Goal: Task Accomplishment & Management: Manage account settings

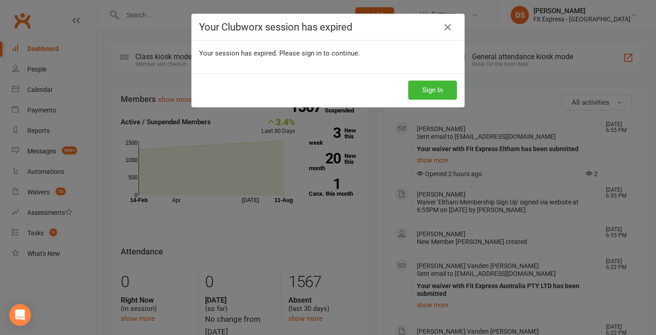
click at [442, 106] on div "Sign In" at bounding box center [328, 90] width 272 height 34
click at [443, 97] on button "Sign In" at bounding box center [432, 90] width 49 height 19
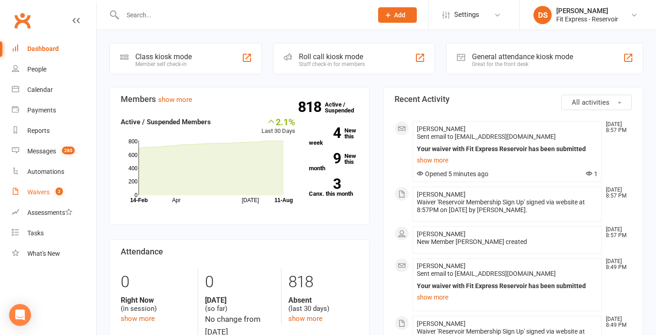
click at [35, 189] on div "Waivers" at bounding box center [38, 192] width 22 height 7
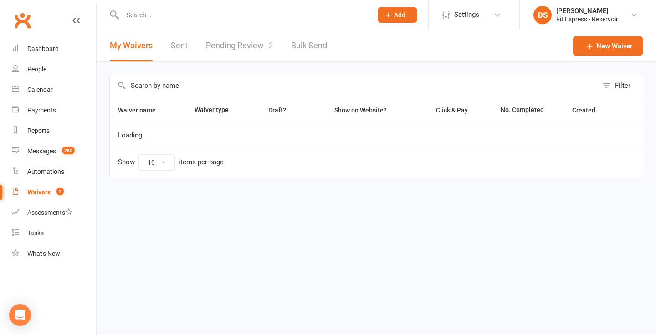
click at [245, 45] on link "Pending Review 2" at bounding box center [239, 45] width 67 height 31
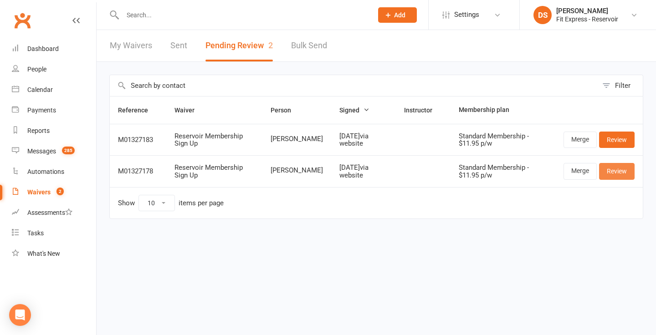
click at [620, 172] on link "Review" at bounding box center [617, 171] width 36 height 16
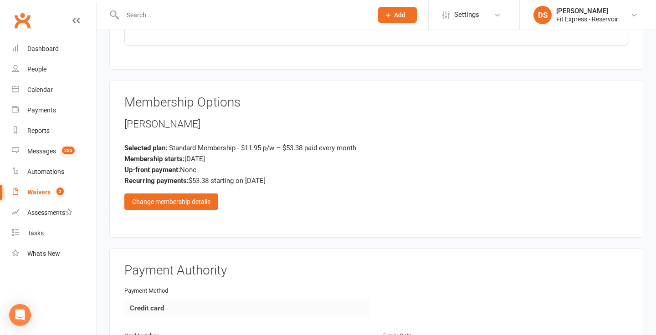
scroll to position [1037, 0]
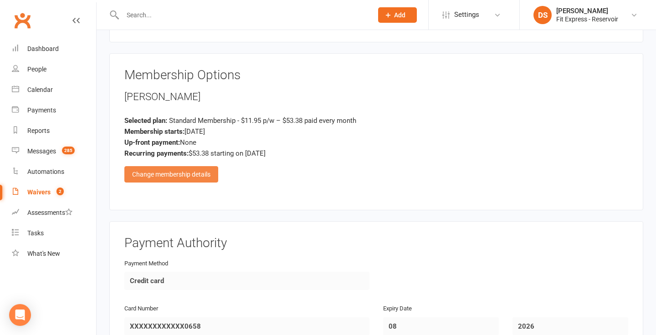
click at [207, 166] on div "Change membership details" at bounding box center [171, 174] width 94 height 16
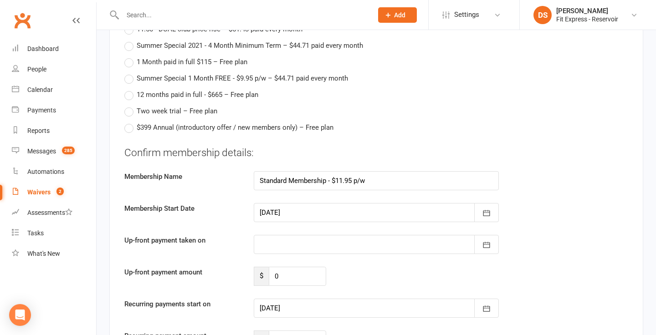
scroll to position [1645, 0]
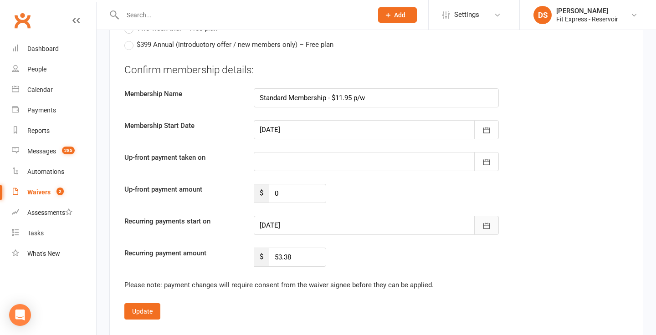
click at [490, 223] on icon "button" at bounding box center [486, 226] width 7 height 6
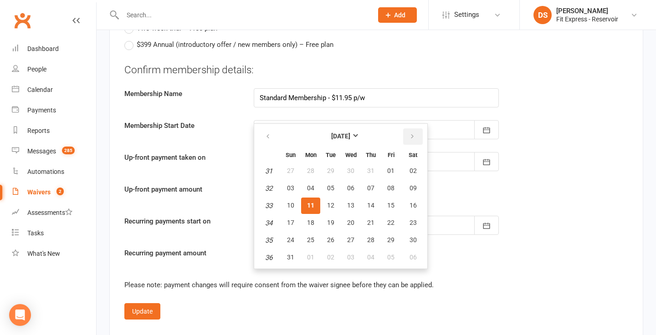
click at [411, 133] on icon "button" at bounding box center [412, 136] width 6 height 7
click at [314, 167] on span "01" at bounding box center [310, 170] width 7 height 7
type input "[DATE]"
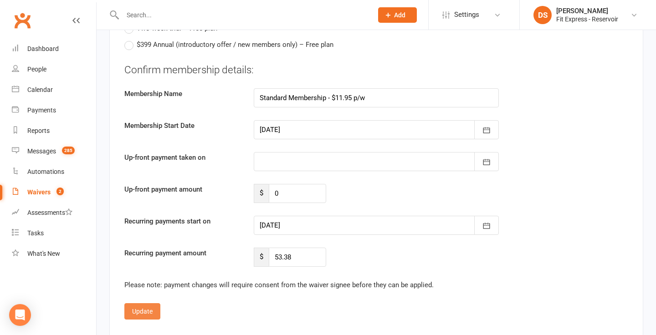
click at [150, 303] on button "Update" at bounding box center [142, 311] width 36 height 16
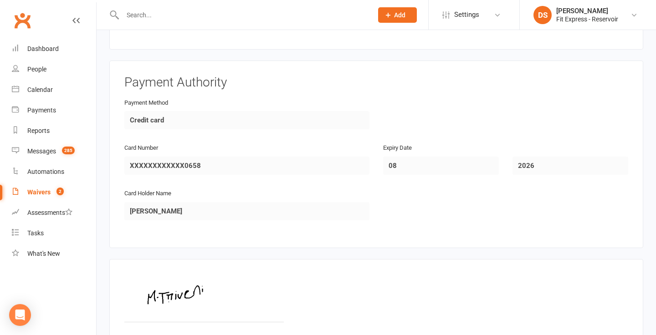
scroll to position [1280, 0]
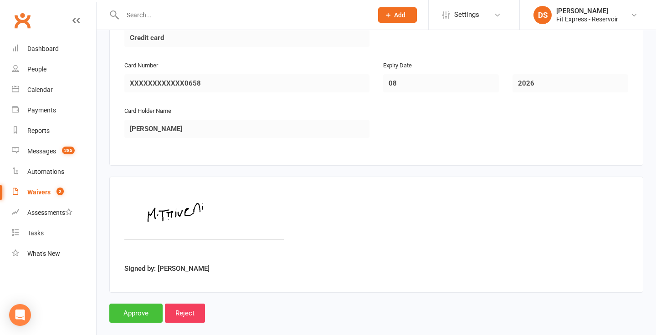
click at [138, 304] on input "Approve" at bounding box center [135, 313] width 53 height 19
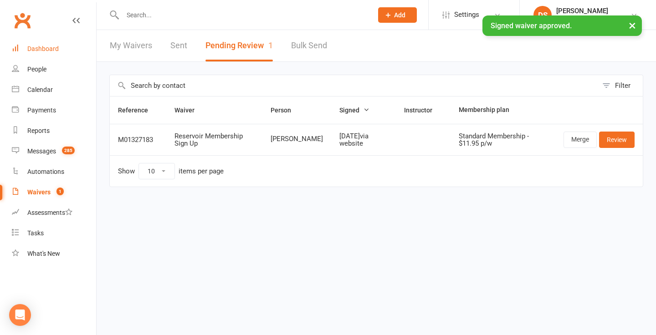
click at [42, 50] on div "Dashboard" at bounding box center [42, 48] width 31 height 7
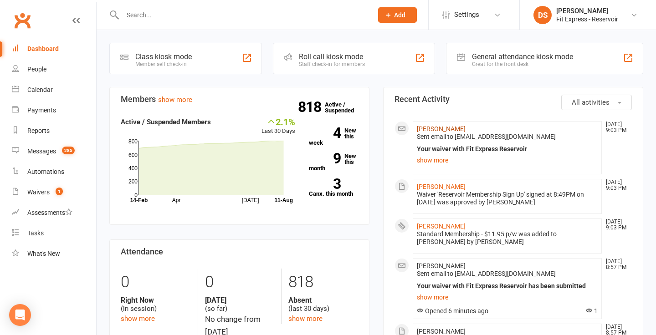
click at [432, 127] on link "[PERSON_NAME]" at bounding box center [441, 128] width 49 height 7
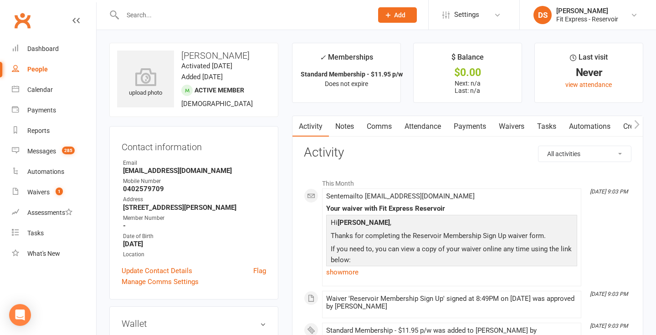
click at [483, 128] on link "Payments" at bounding box center [469, 126] width 45 height 21
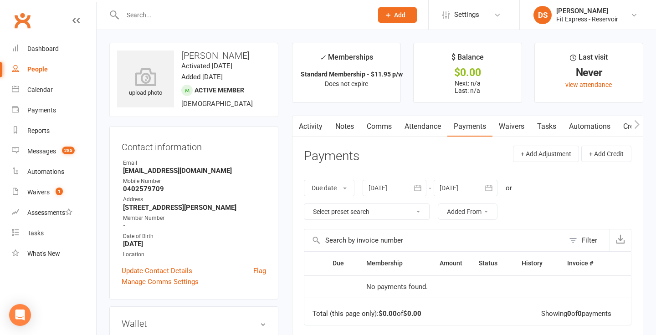
click at [467, 183] on div at bounding box center [466, 188] width 64 height 16
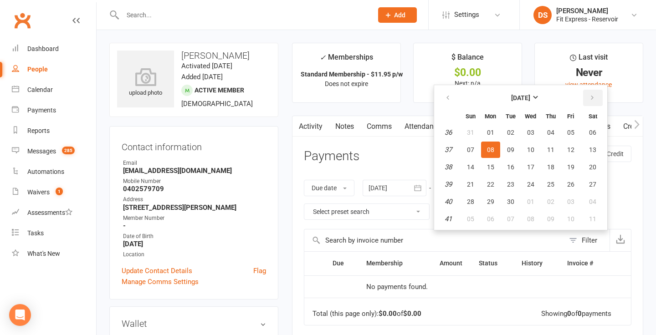
click at [591, 96] on icon "button" at bounding box center [592, 97] width 6 height 7
click at [550, 130] on span "01" at bounding box center [550, 132] width 7 height 7
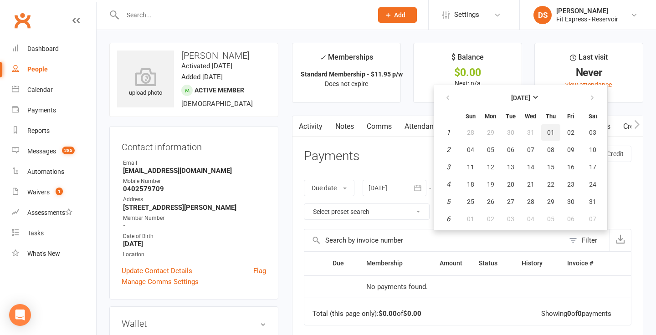
type input "01 Jan 2026"
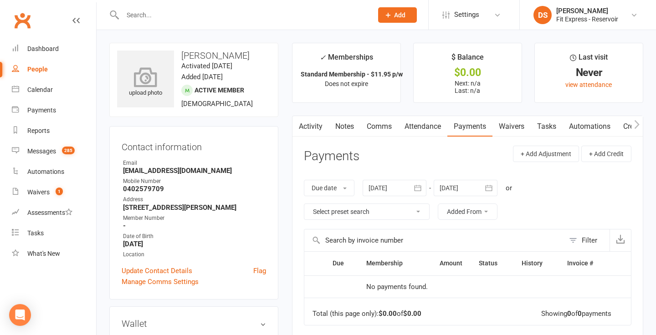
click at [149, 78] on icon at bounding box center [145, 77] width 63 height 20
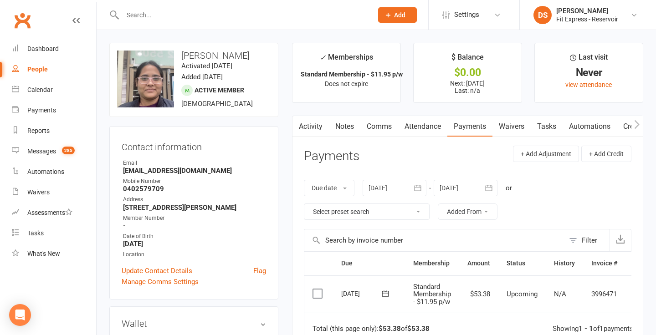
click at [455, 185] on div at bounding box center [466, 188] width 64 height 16
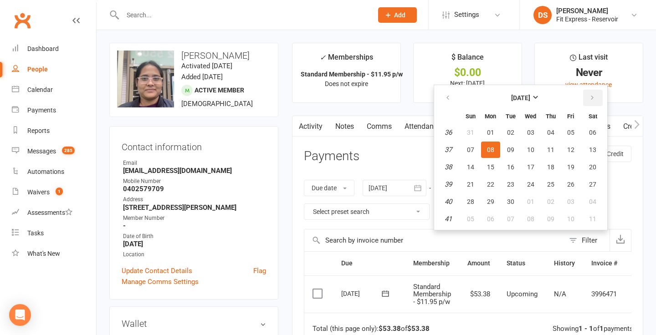
click at [596, 99] on icon "button" at bounding box center [592, 97] width 6 height 7
click at [598, 130] on button "01" at bounding box center [592, 132] width 23 height 16
type input "[DATE]"
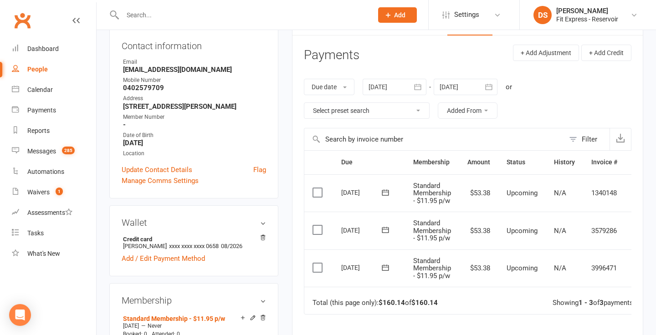
scroll to position [0, 22]
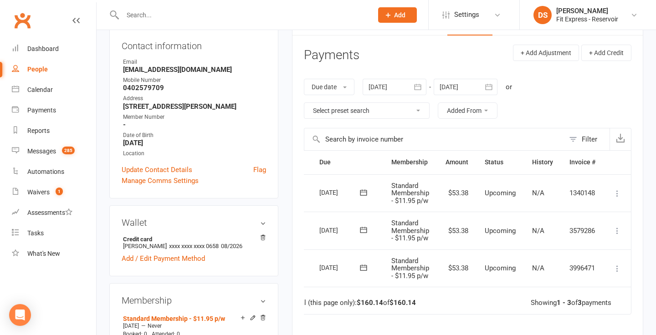
click at [615, 264] on icon at bounding box center [617, 268] width 9 height 9
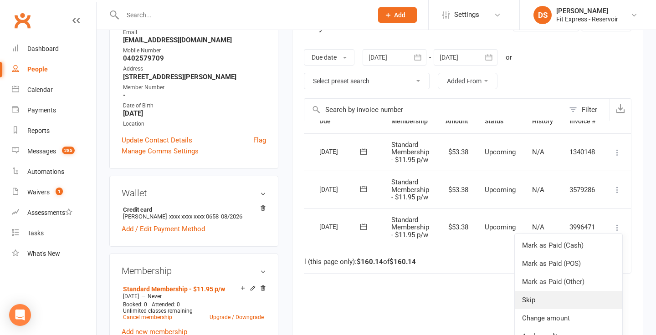
scroll to position [132, 0]
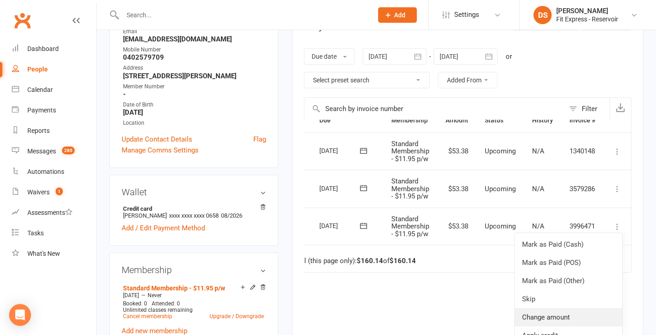
click at [556, 314] on link "Change amount" at bounding box center [569, 317] width 108 height 18
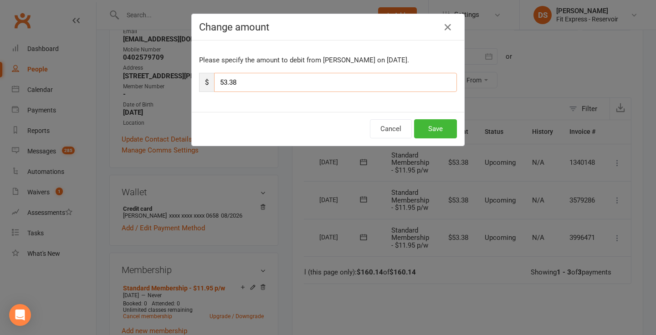
drag, startPoint x: 241, startPoint y: 85, endPoint x: 203, endPoint y: 82, distance: 38.3
click at [203, 82] on div "$ 53.38" at bounding box center [328, 82] width 258 height 19
type input "26.69"
click at [440, 118] on div "Cancel Save" at bounding box center [328, 129] width 272 height 34
click at [440, 126] on button "Save" at bounding box center [435, 128] width 43 height 19
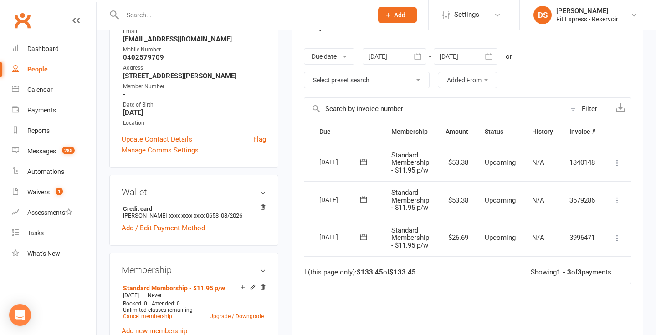
click at [615, 203] on icon at bounding box center [617, 200] width 9 height 9
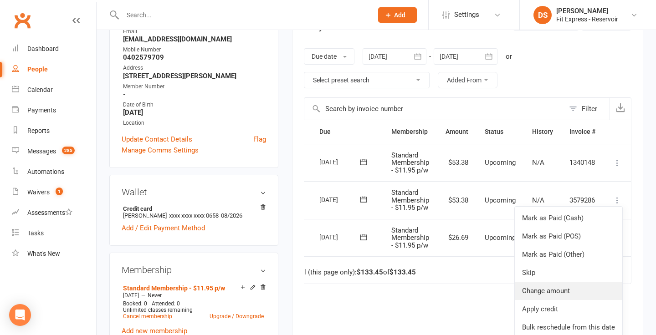
click at [550, 284] on link "Change amount" at bounding box center [569, 291] width 108 height 18
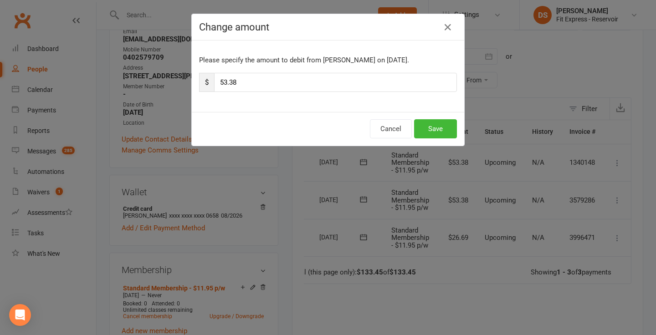
drag, startPoint x: 251, startPoint y: 93, endPoint x: 237, endPoint y: 80, distance: 18.1
click at [237, 80] on div "Please specify the amount to debit from [PERSON_NAME] on [DATE]. $ 53.38" at bounding box center [328, 77] width 272 height 72
click at [237, 80] on input "53.38" at bounding box center [335, 82] width 243 height 19
drag, startPoint x: 237, startPoint y: 80, endPoint x: 216, endPoint y: 81, distance: 21.4
click at [216, 81] on input "53.38" at bounding box center [335, 82] width 243 height 19
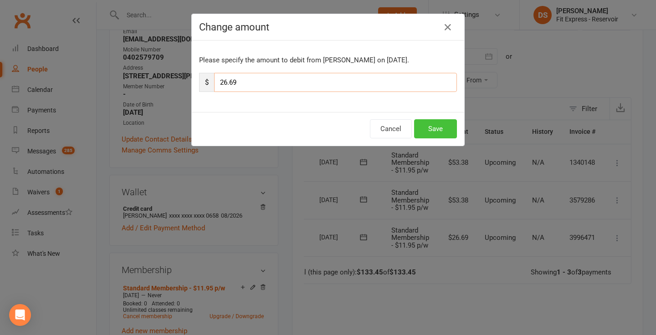
type input "26.69"
click at [427, 123] on button "Save" at bounding box center [435, 128] width 43 height 19
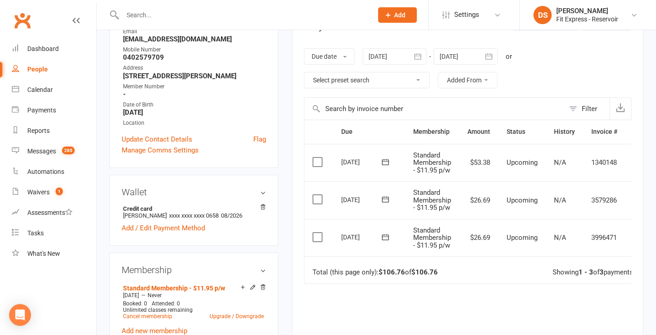
scroll to position [0, 0]
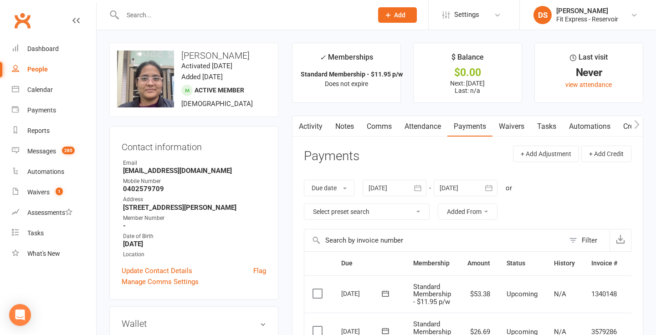
click at [349, 124] on link "Notes" at bounding box center [344, 126] width 31 height 21
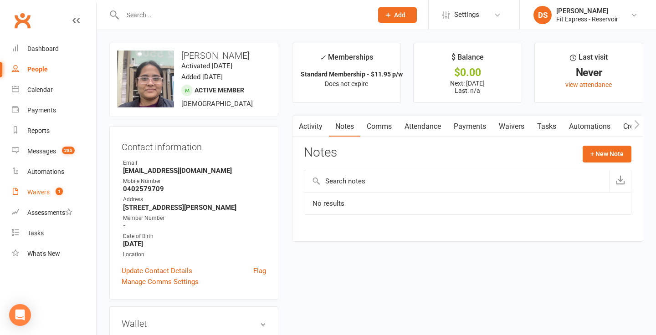
click at [49, 190] on div "Waivers" at bounding box center [38, 192] width 22 height 7
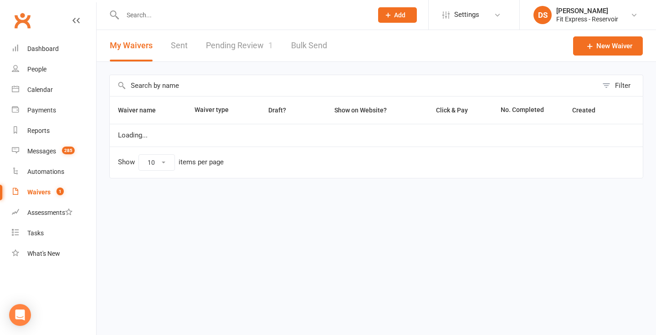
click at [222, 49] on link "Pending Review 1" at bounding box center [239, 45] width 67 height 31
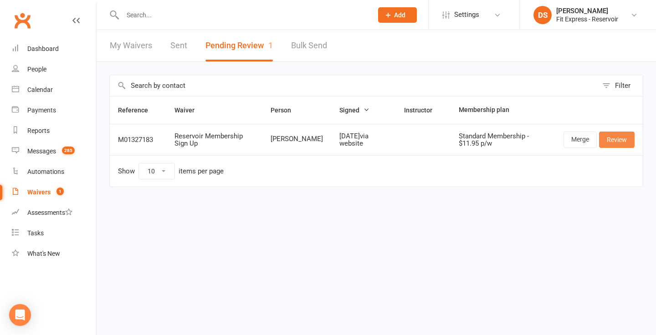
click at [606, 140] on link "Review" at bounding box center [617, 140] width 36 height 16
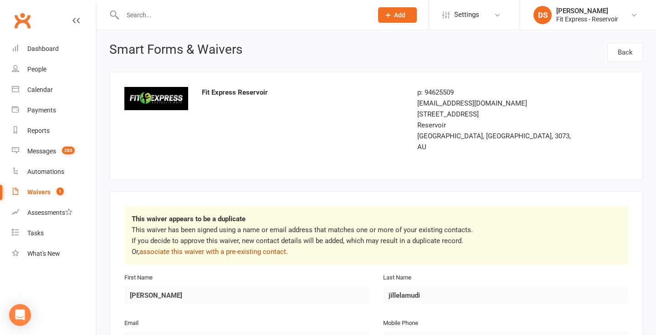
click at [222, 248] on link "associate this waiver with a pre-existing contact" at bounding box center [212, 252] width 147 height 8
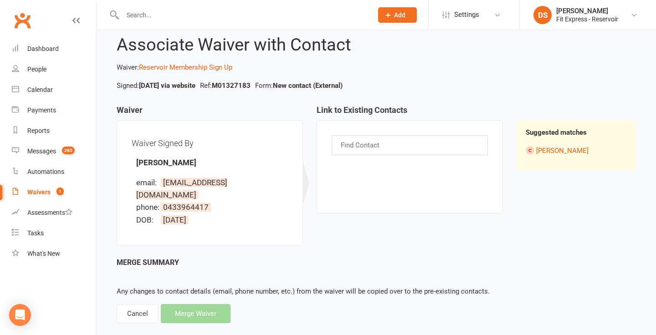
scroll to position [27, 0]
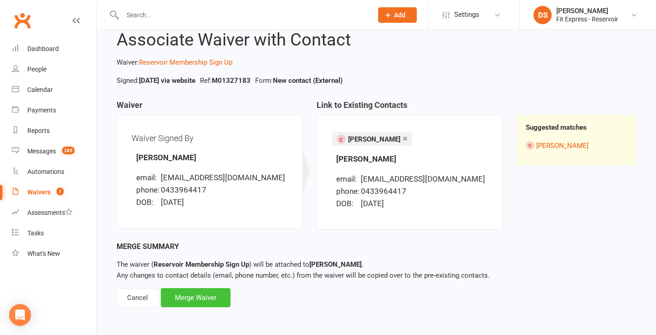
click at [204, 298] on div "Merge Waiver" at bounding box center [196, 297] width 70 height 19
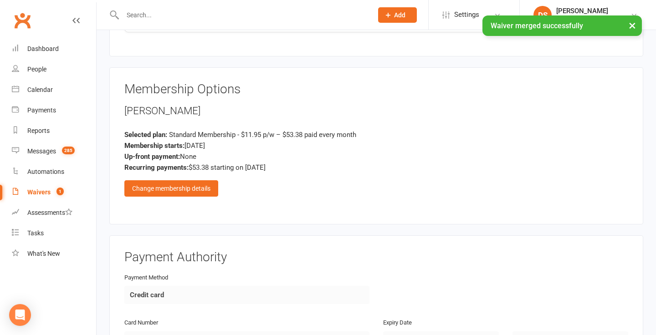
scroll to position [1076, 0]
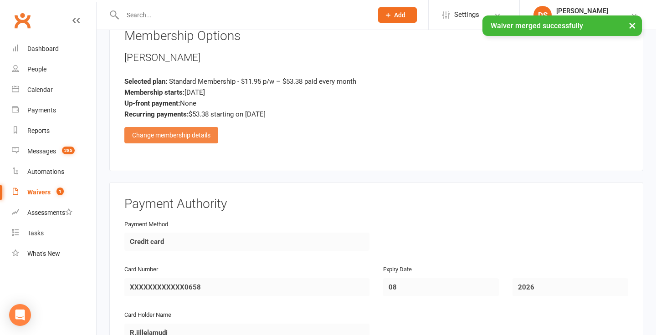
click at [199, 127] on div "Change membership details" at bounding box center [171, 135] width 94 height 16
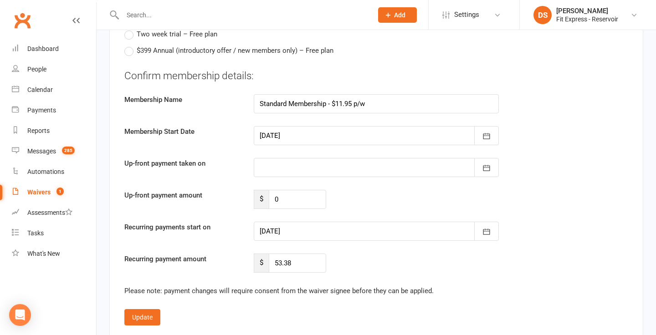
scroll to position [1653, 0]
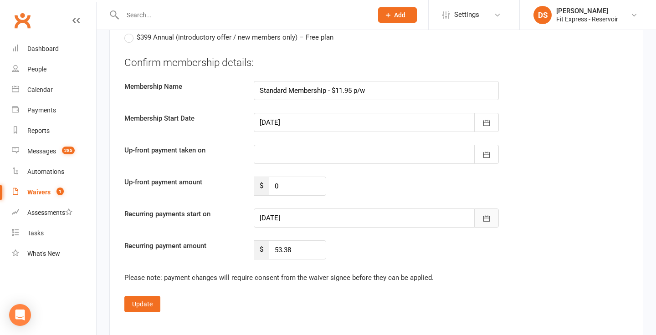
click at [488, 214] on icon "button" at bounding box center [486, 218] width 9 height 9
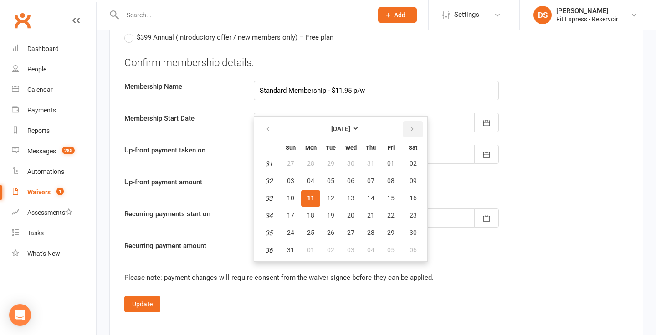
click at [415, 121] on button "button" at bounding box center [413, 129] width 20 height 16
click at [306, 156] on button "01" at bounding box center [310, 164] width 19 height 16
type input "[DATE]"
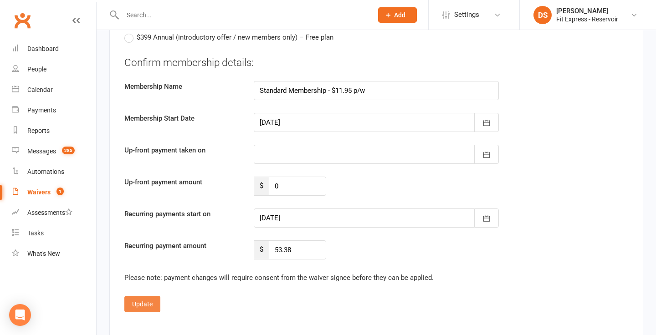
click at [139, 296] on button "Update" at bounding box center [142, 304] width 36 height 16
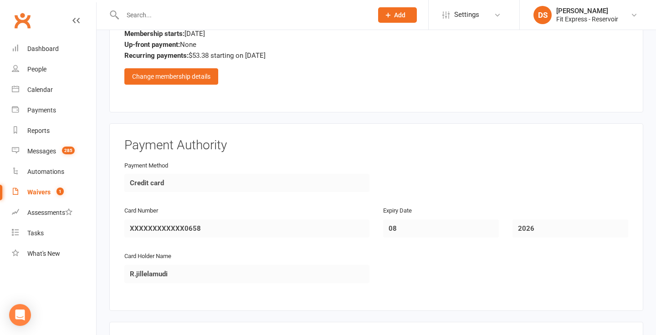
scroll to position [1280, 0]
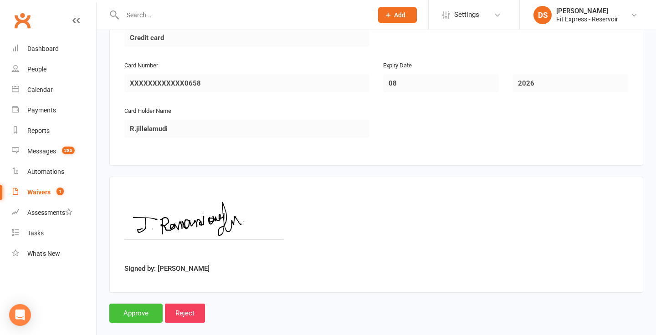
click at [139, 304] on input "Approve" at bounding box center [135, 313] width 53 height 19
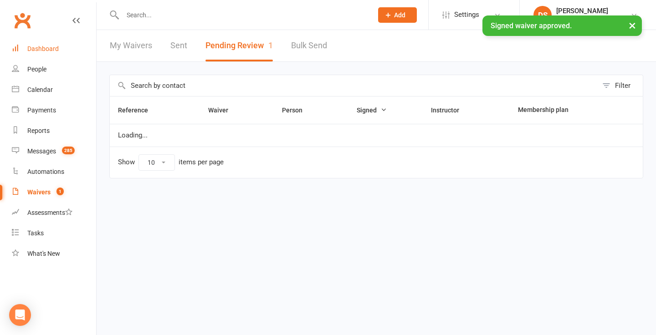
click at [50, 42] on link "Dashboard" at bounding box center [54, 49] width 84 height 21
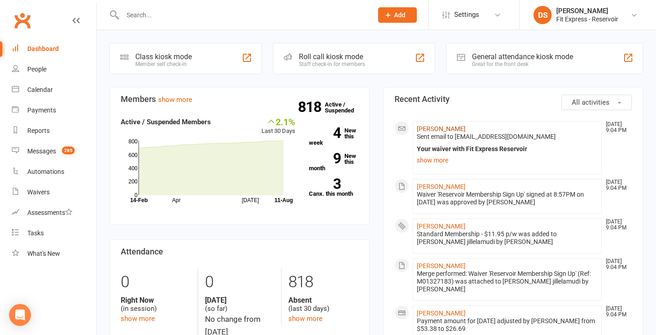
click at [453, 127] on link "[PERSON_NAME]" at bounding box center [441, 128] width 49 height 7
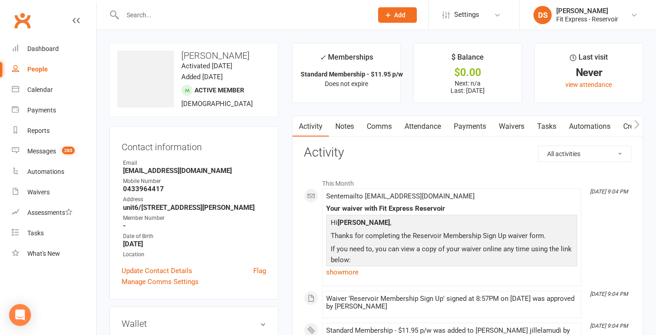
click at [506, 128] on link "Waivers" at bounding box center [512, 126] width 38 height 21
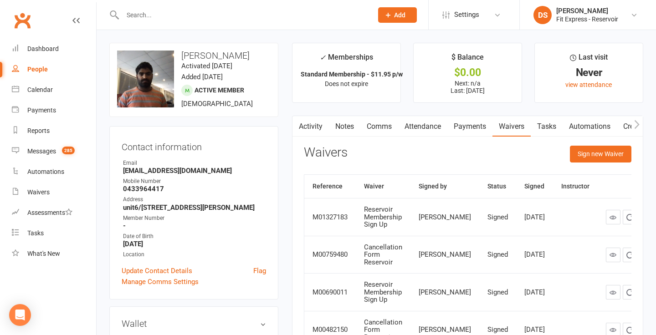
click at [463, 124] on link "Payments" at bounding box center [469, 126] width 45 height 21
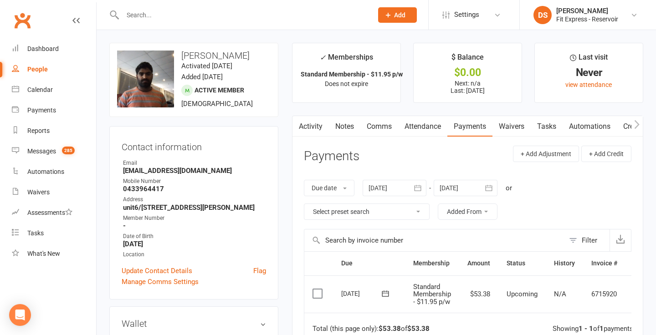
click at [473, 190] on div at bounding box center [466, 188] width 64 height 16
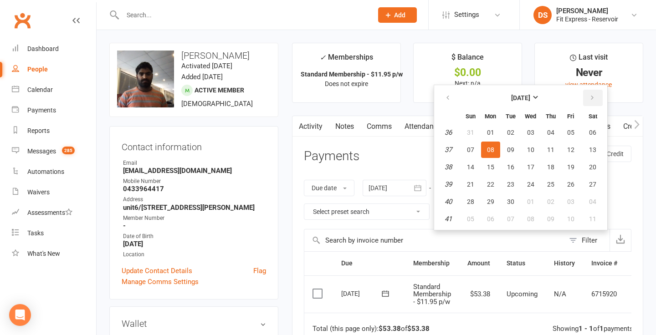
click at [590, 93] on button "button" at bounding box center [593, 98] width 20 height 16
click at [488, 134] on span "01" at bounding box center [490, 132] width 7 height 7
type input "[DATE]"
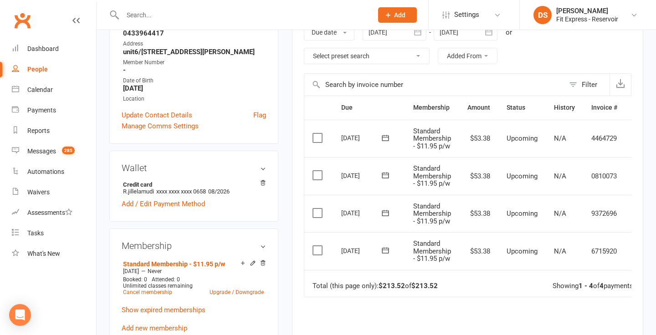
scroll to position [0, 22]
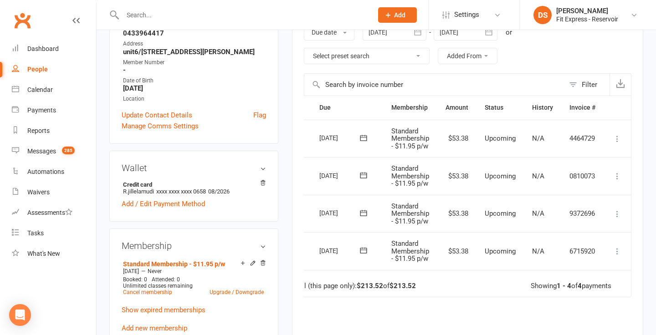
click at [617, 252] on icon at bounding box center [617, 251] width 9 height 9
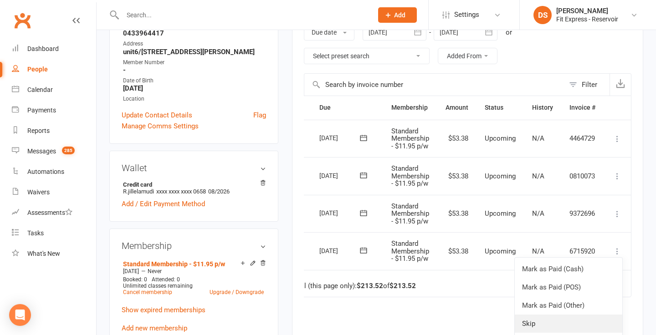
scroll to position [11, 22]
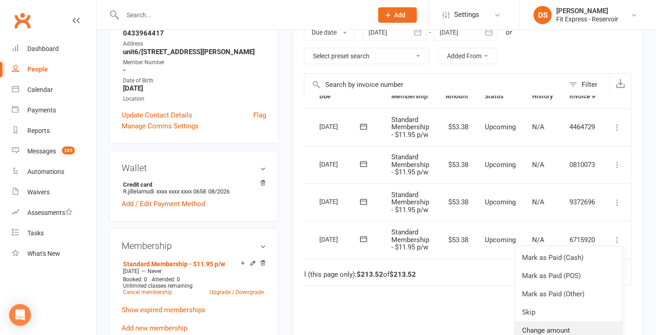
click at [553, 328] on link "Change amount" at bounding box center [569, 331] width 108 height 18
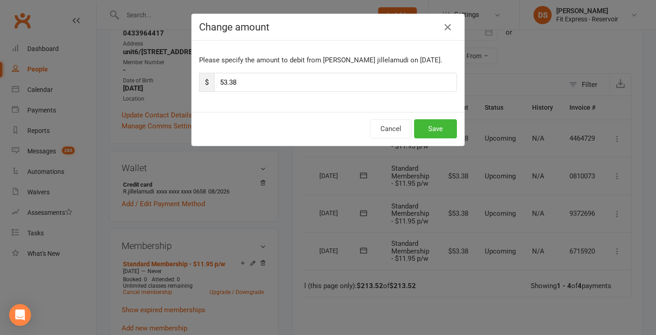
scroll to position [0, 22]
drag, startPoint x: 245, startPoint y: 84, endPoint x: 201, endPoint y: 83, distance: 44.2
click at [201, 83] on div "$ 53.38" at bounding box center [328, 82] width 258 height 19
type input "26.69"
click at [436, 122] on button "Save" at bounding box center [435, 128] width 43 height 19
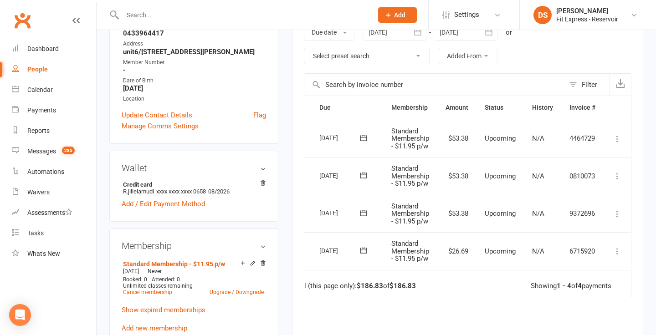
click at [616, 216] on icon at bounding box center [617, 214] width 9 height 9
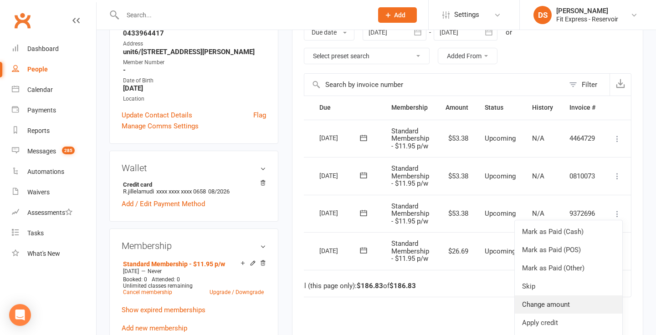
click at [559, 302] on link "Change amount" at bounding box center [569, 305] width 108 height 18
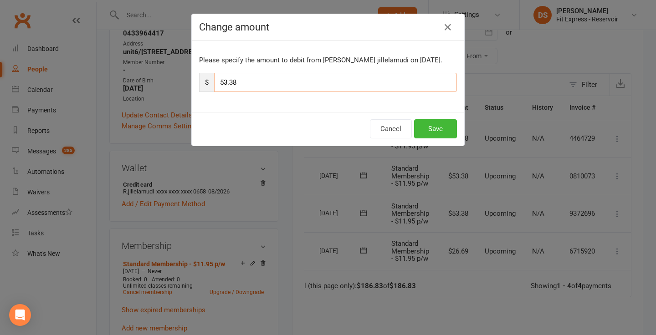
drag, startPoint x: 252, startPoint y: 91, endPoint x: 214, endPoint y: 87, distance: 38.0
click at [214, 87] on input "53.38" at bounding box center [335, 82] width 243 height 19
type input "26.69"
click at [431, 126] on button "Save" at bounding box center [435, 128] width 43 height 19
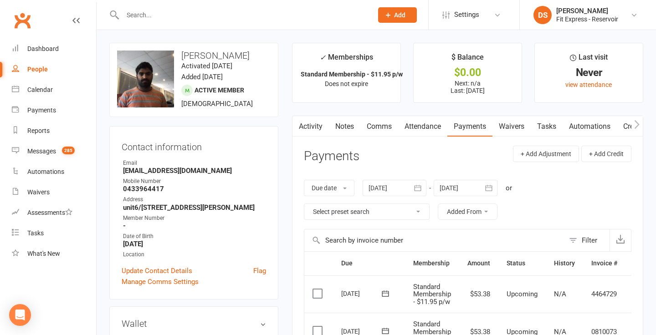
click at [346, 135] on link "Notes" at bounding box center [344, 126] width 31 height 21
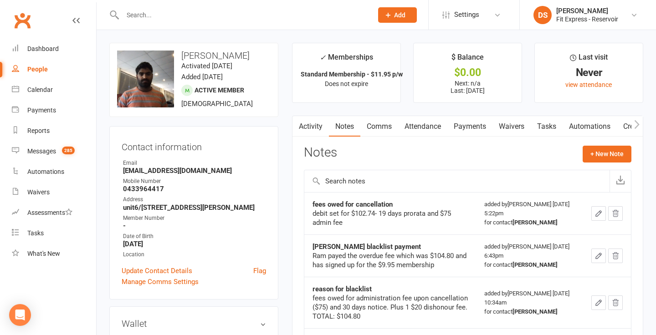
click at [308, 125] on link "Activity" at bounding box center [311, 126] width 36 height 21
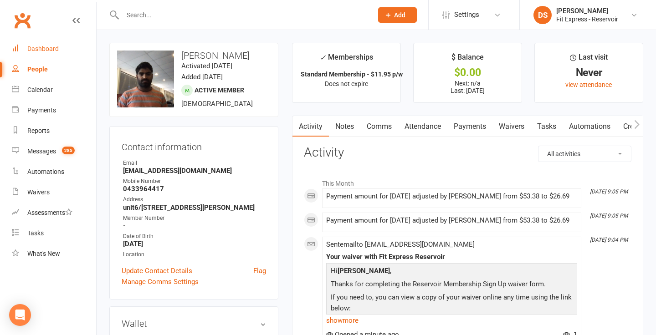
click at [40, 39] on link "Dashboard" at bounding box center [54, 49] width 84 height 21
